Goal: Book appointment/travel/reservation

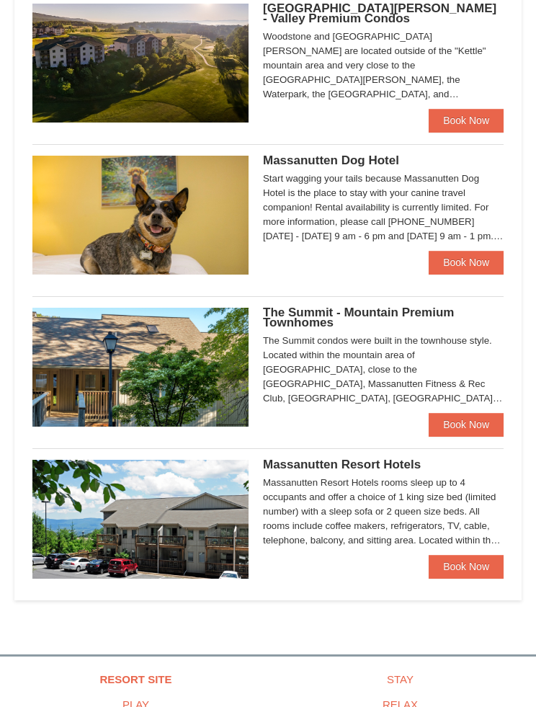
scroll to position [501, 0]
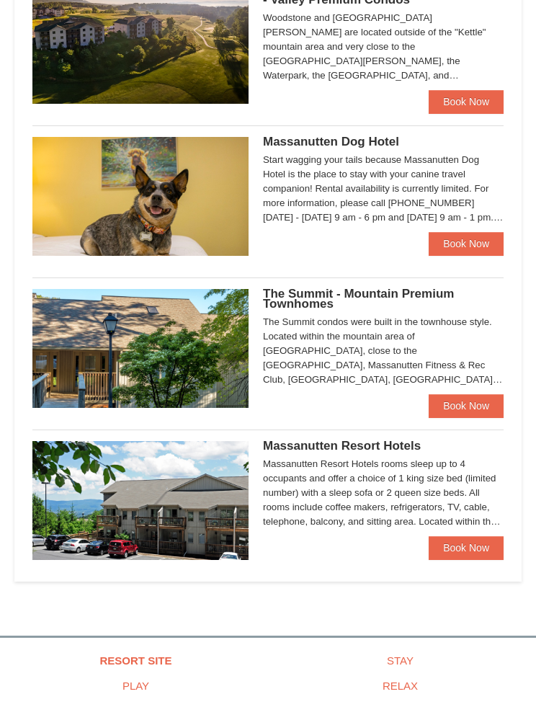
click at [449, 551] on link "Book Now" at bounding box center [466, 547] width 75 height 23
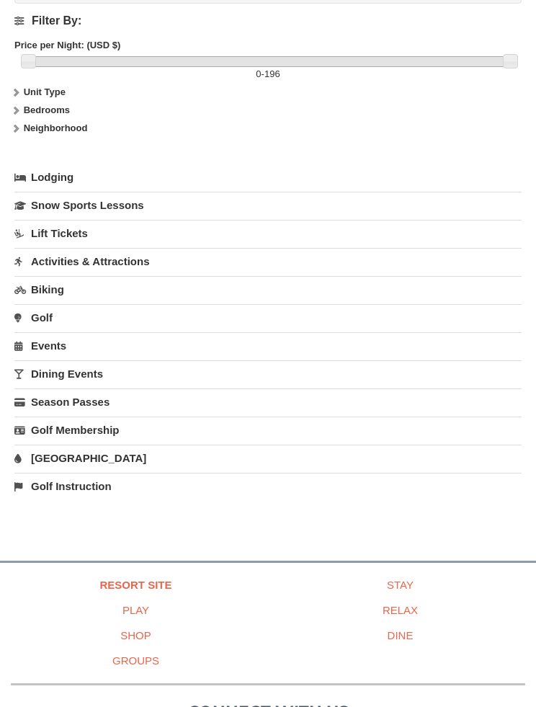
scroll to position [2100, 0]
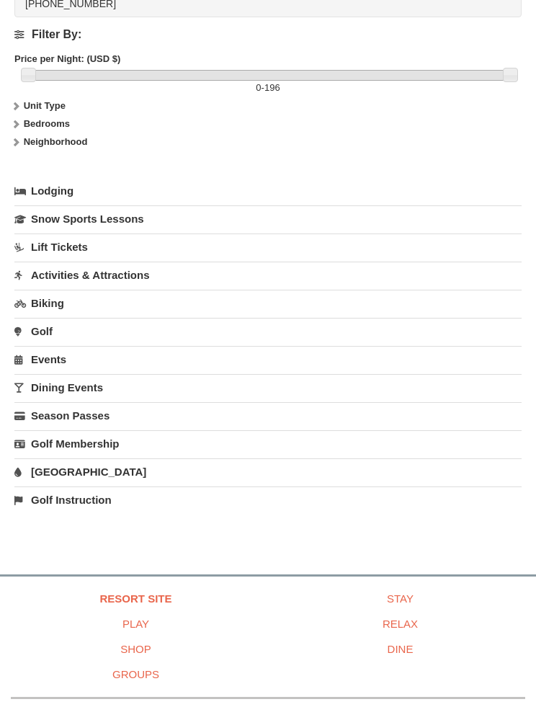
click at [45, 218] on link "Snow Sports Lessons" at bounding box center [267, 218] width 507 height 27
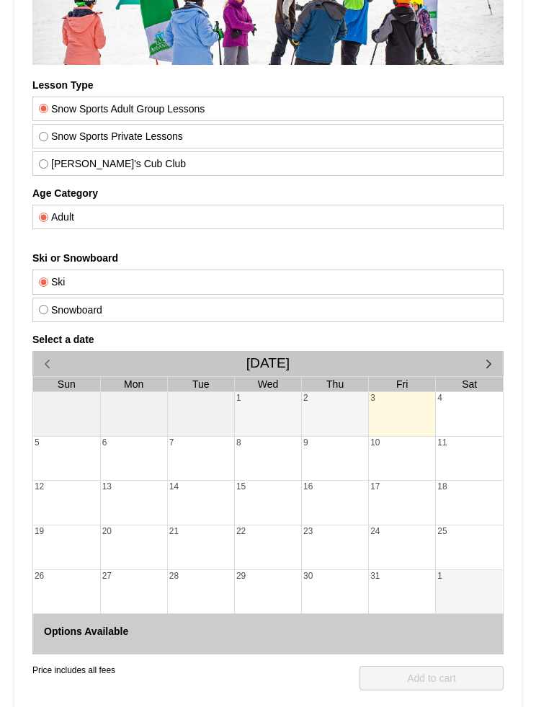
scroll to position [305, 0]
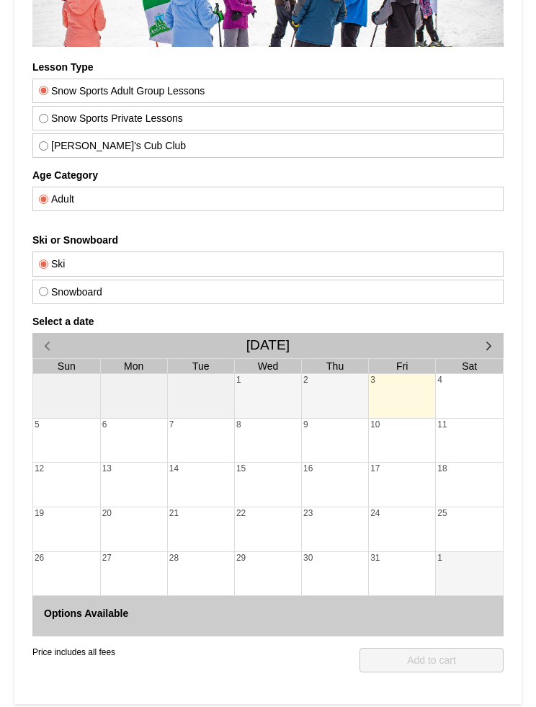
click at [483, 343] on span "button" at bounding box center [488, 345] width 15 height 15
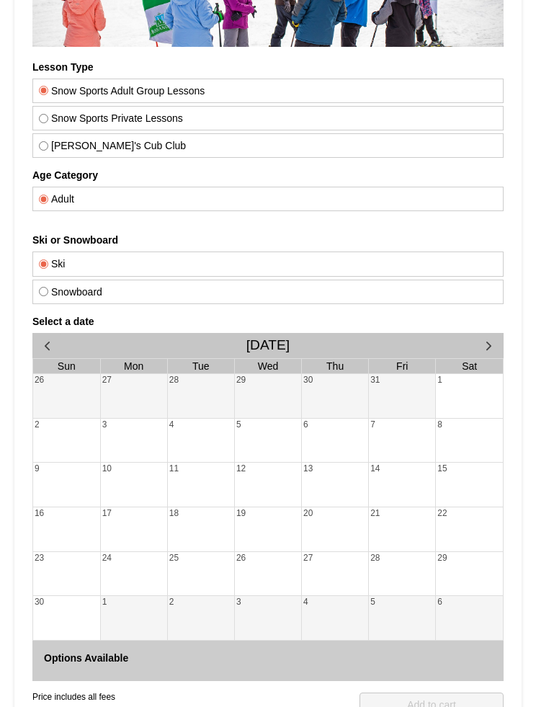
click at [478, 341] on button "button" at bounding box center [489, 345] width 30 height 25
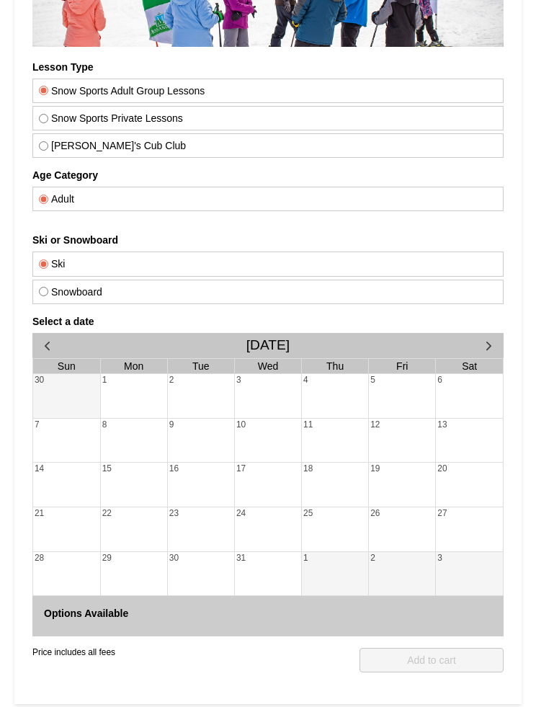
click at [48, 464] on div "14" at bounding box center [66, 469] width 67 height 13
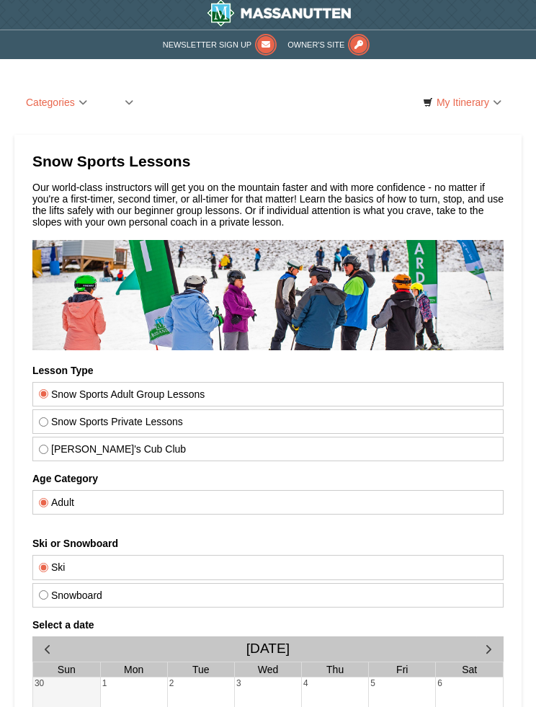
scroll to position [0, 0]
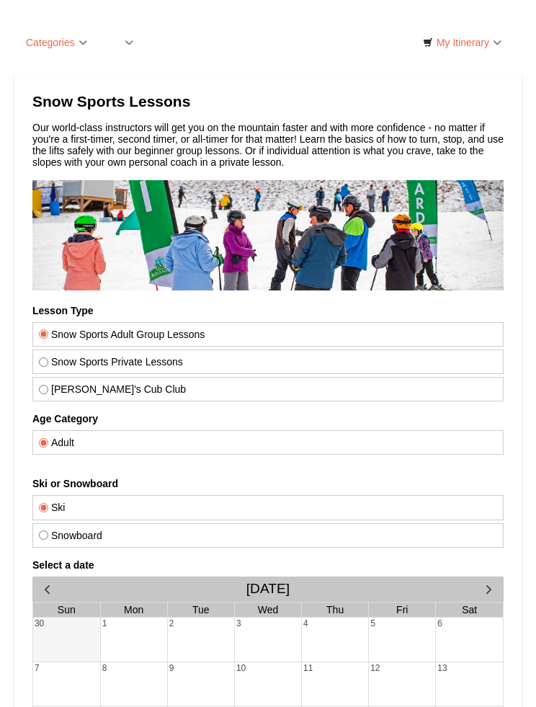
click at [42, 360] on input "Snow Sports Private Lessons" at bounding box center [43, 361] width 9 height 9
radio input "true"
